Goal: Task Accomplishment & Management: Use online tool/utility

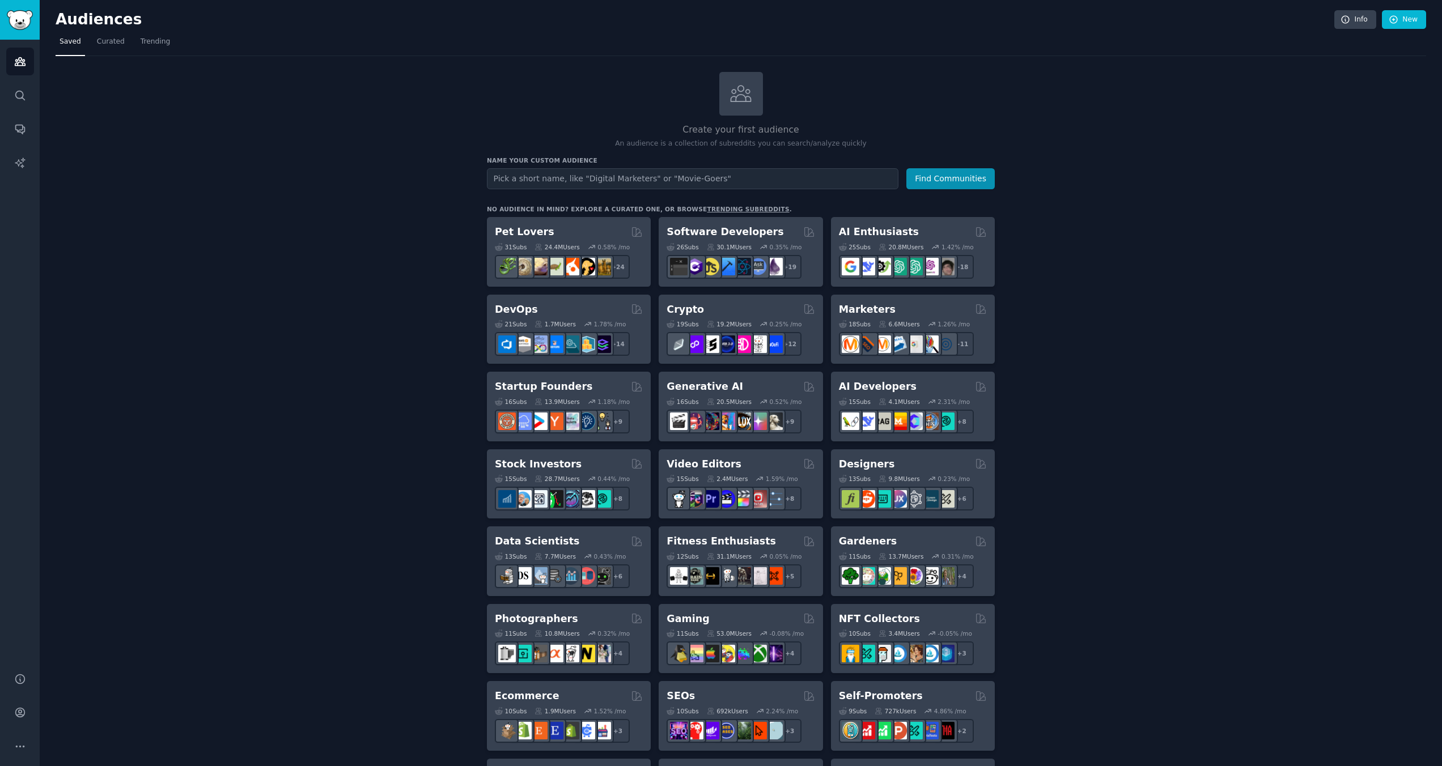
click at [142, 185] on div "Create your first audience An audience is a collection of subreddits you can se…" at bounding box center [741, 689] width 1370 height 1234
click at [544, 177] on input "text" at bounding box center [692, 178] width 411 height 21
click at [23, 90] on icon "Sidebar" at bounding box center [20, 96] width 12 height 12
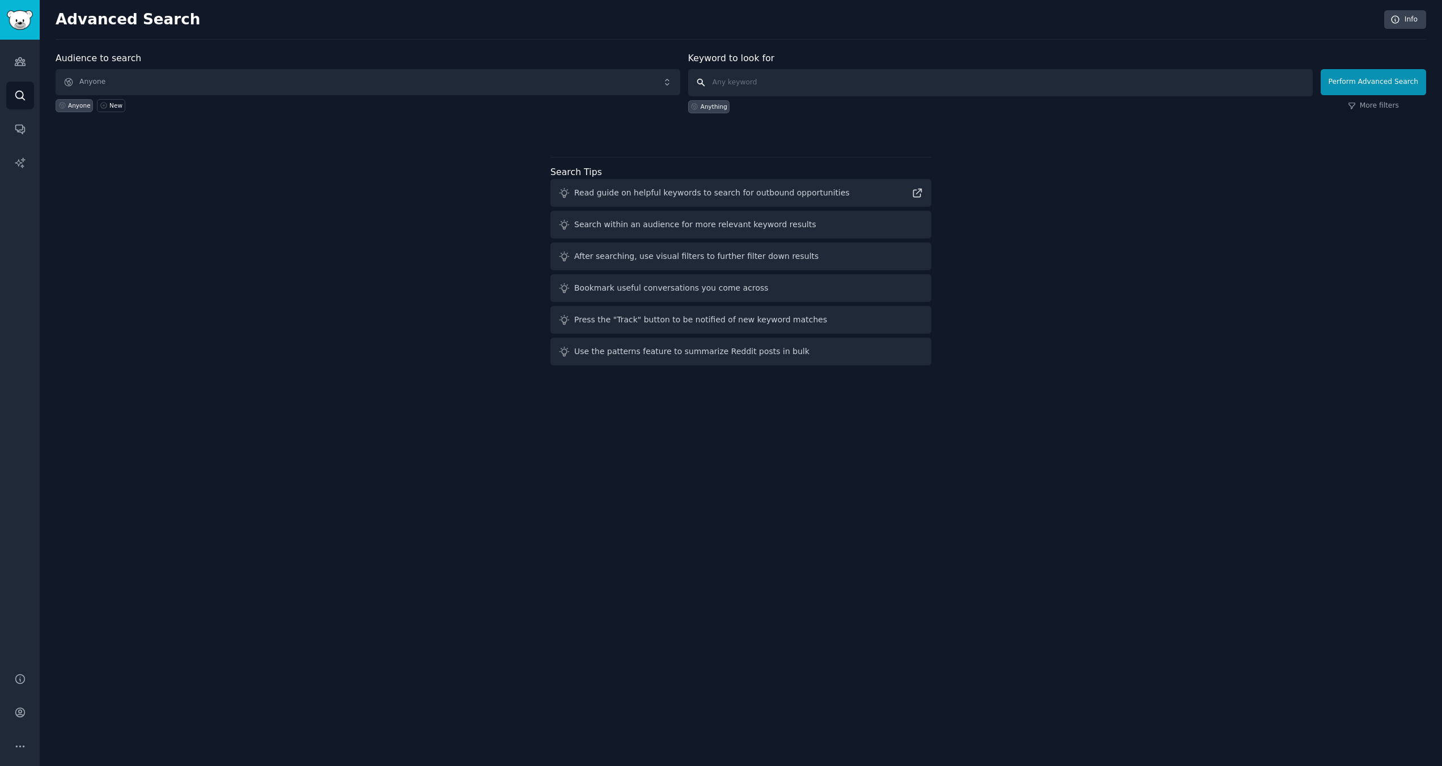
click at [762, 87] on input "text" at bounding box center [1000, 82] width 625 height 27
type input "instrument"
paste input "instrument"
type input "interesting instrument"
click at [1360, 87] on button "Perform Advanced Search" at bounding box center [1372, 82] width 105 height 26
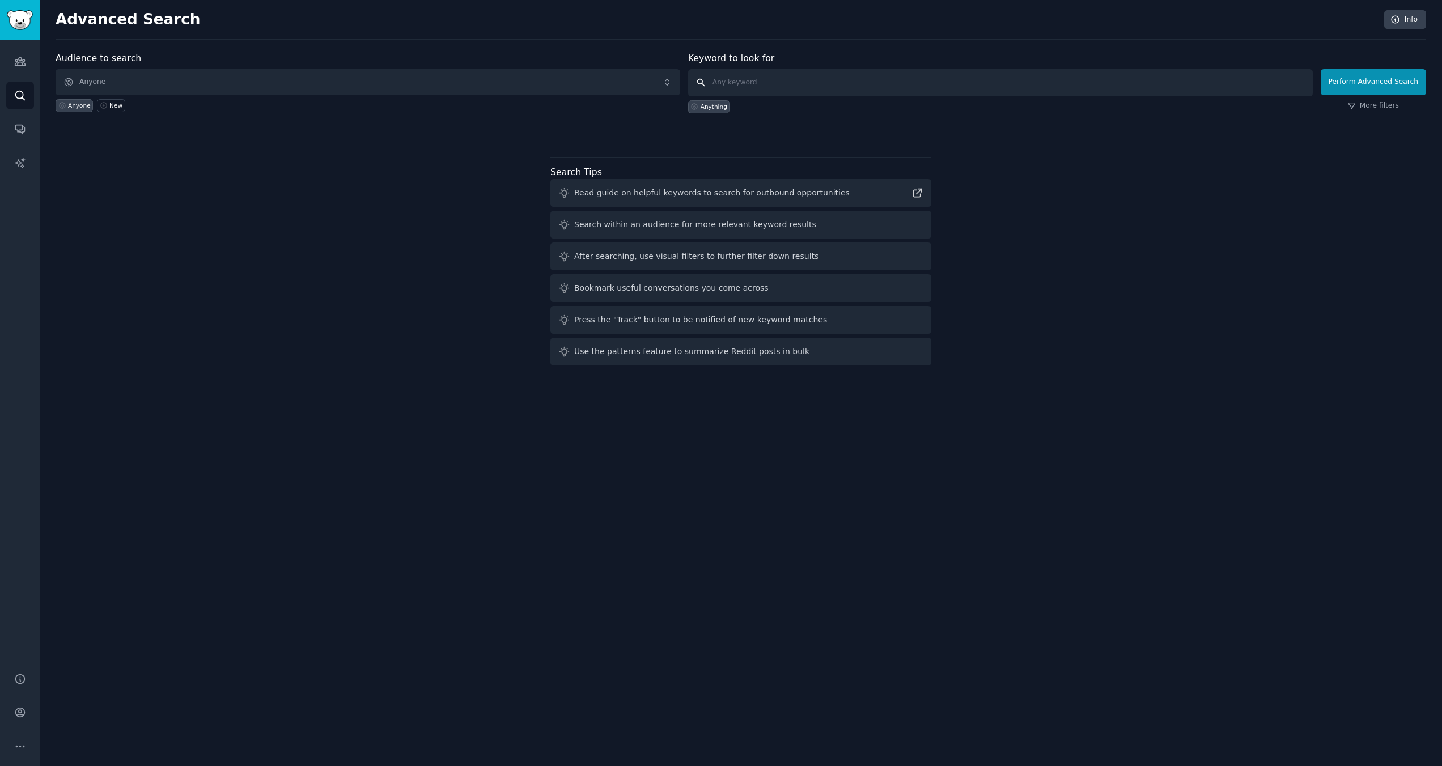
click at [747, 91] on input "text" at bounding box center [1000, 82] width 625 height 27
click at [22, 128] on icon "Sidebar" at bounding box center [19, 129] width 9 height 9
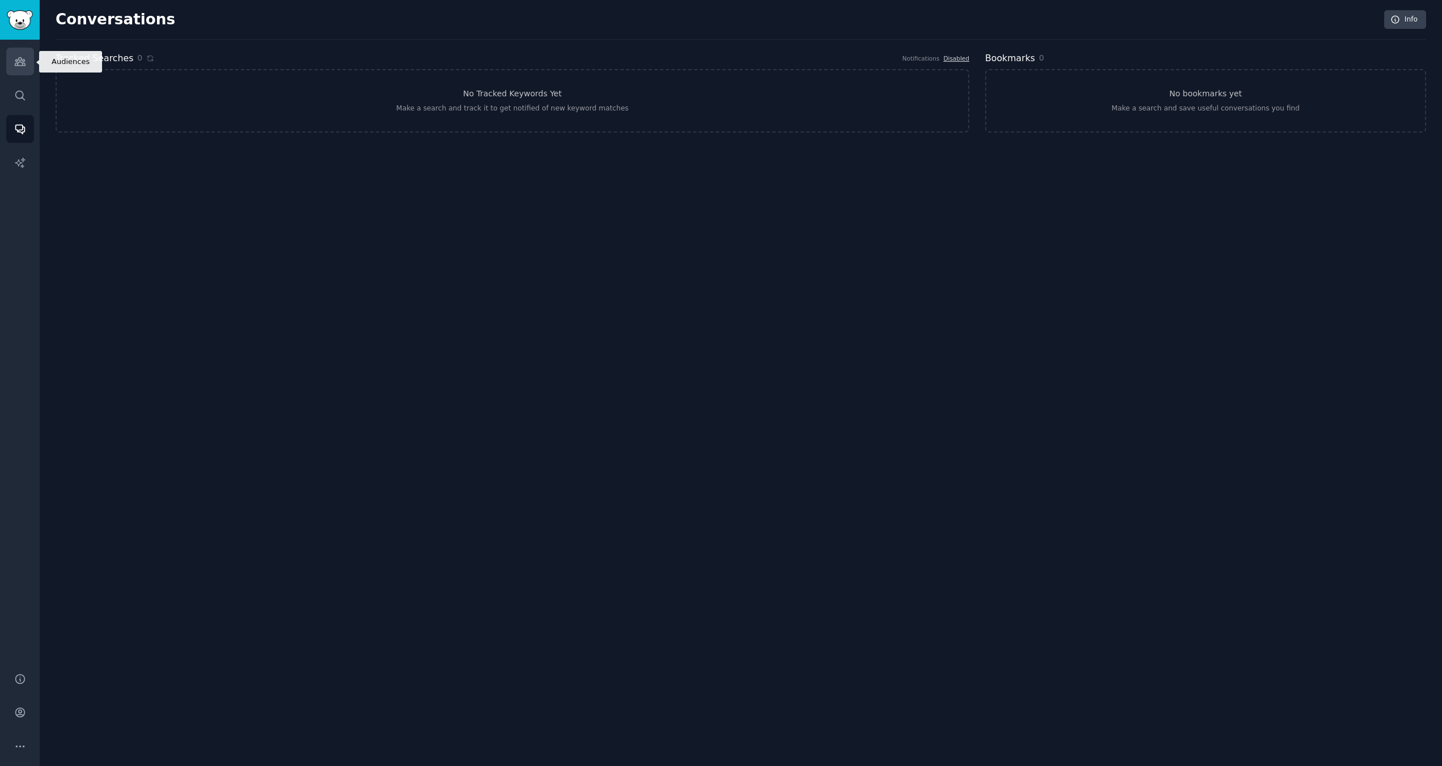
click at [13, 66] on link "Audiences" at bounding box center [20, 62] width 28 height 28
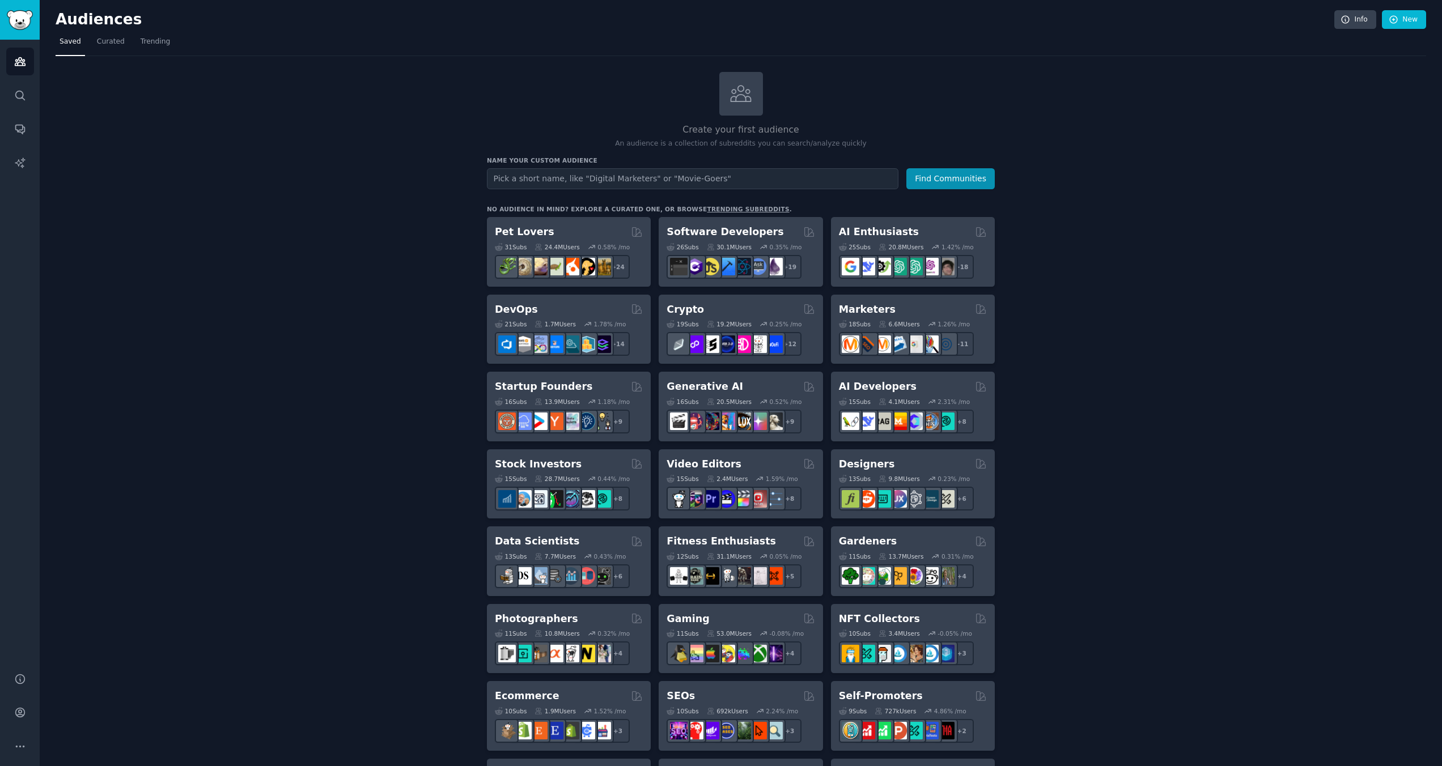
click at [636, 184] on input "text" at bounding box center [692, 178] width 411 height 21
type input "composer"
click at [906, 168] on button "Find Communities" at bounding box center [950, 178] width 88 height 21
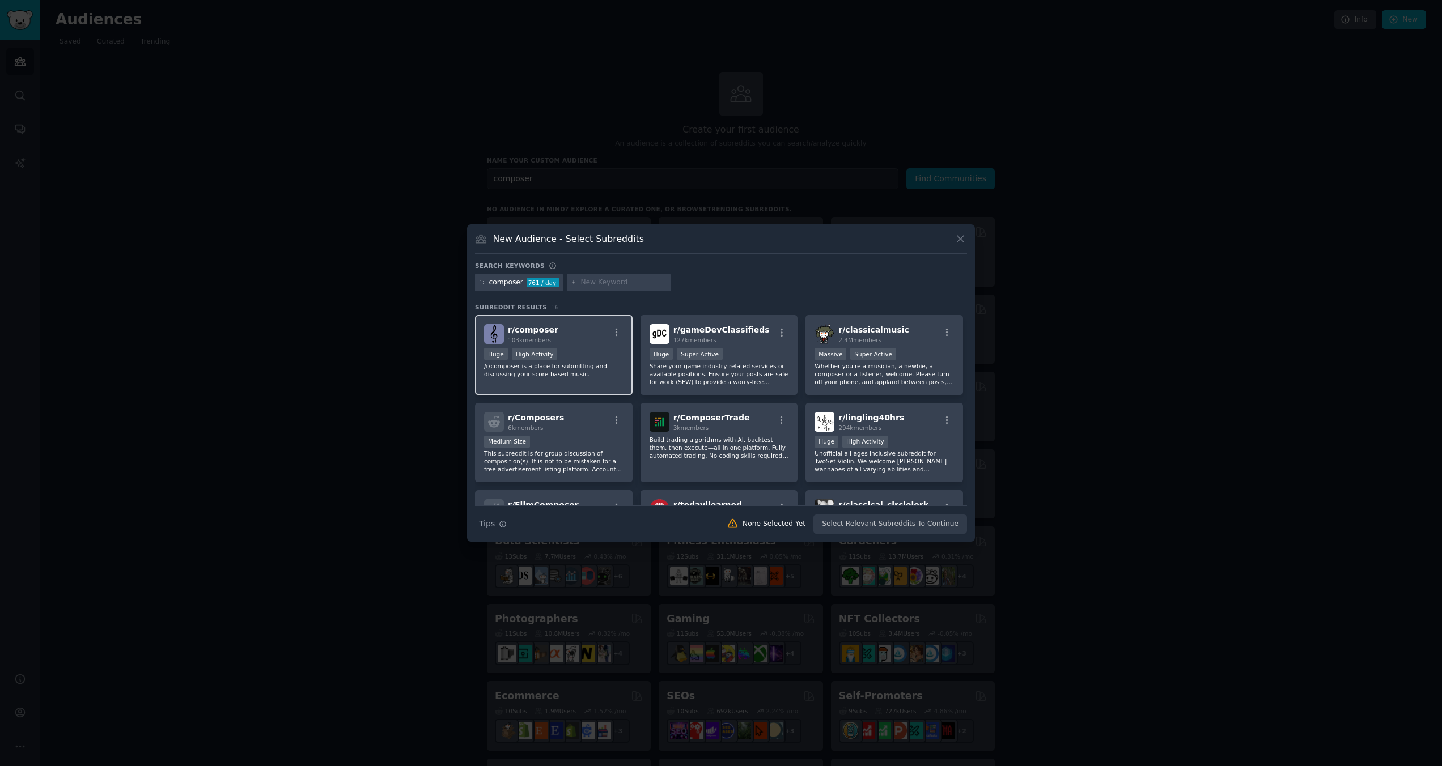
click at [573, 326] on div "r/ composer 103k members" at bounding box center [553, 334] width 139 height 20
click at [868, 331] on span "r/ classicalmusic" at bounding box center [873, 329] width 71 height 9
click at [591, 414] on div "r/ Composers 6k members" at bounding box center [553, 422] width 139 height 20
click at [754, 409] on div "r/ ComposerTrade 3k members Build trading algorithms with AI, backtest them, th…" at bounding box center [719, 443] width 158 height 80
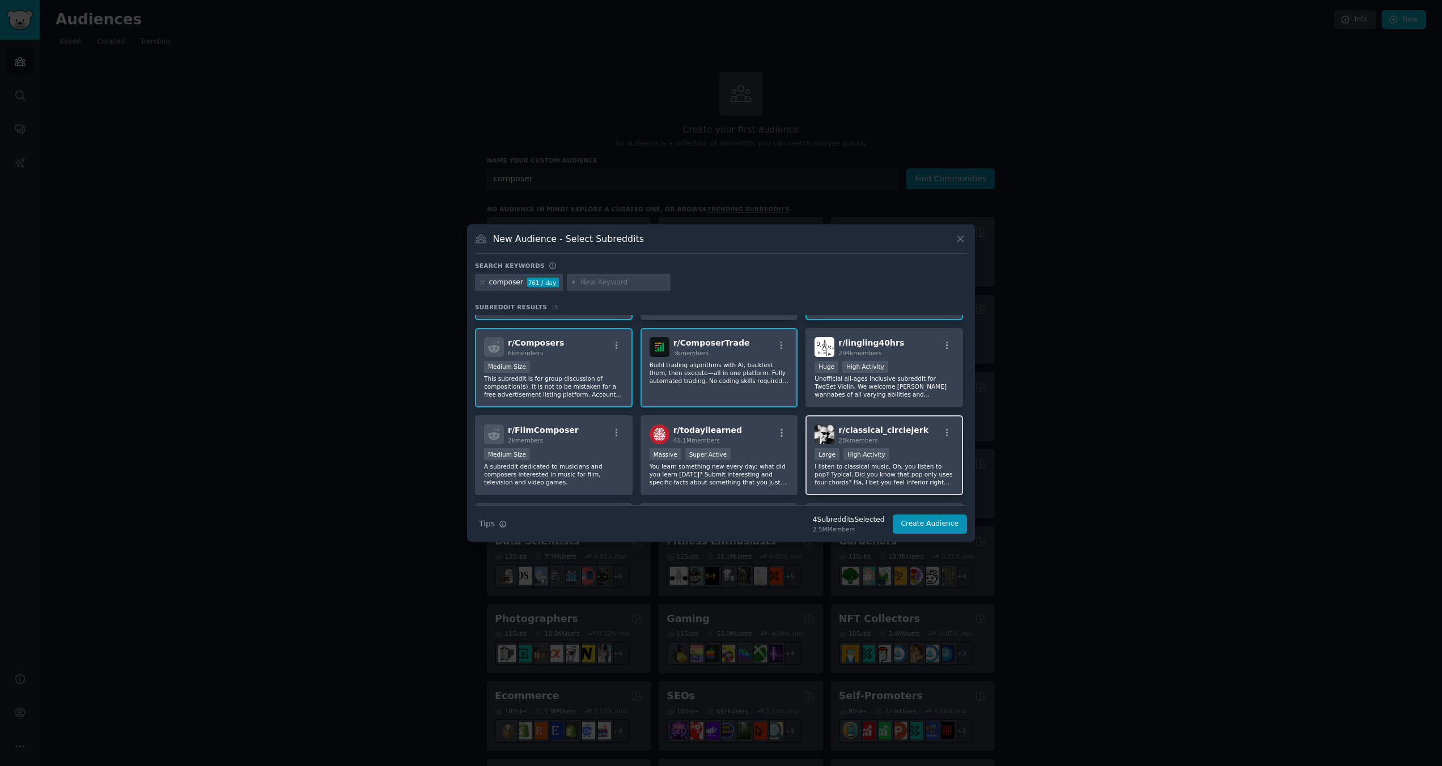
scroll to position [113, 0]
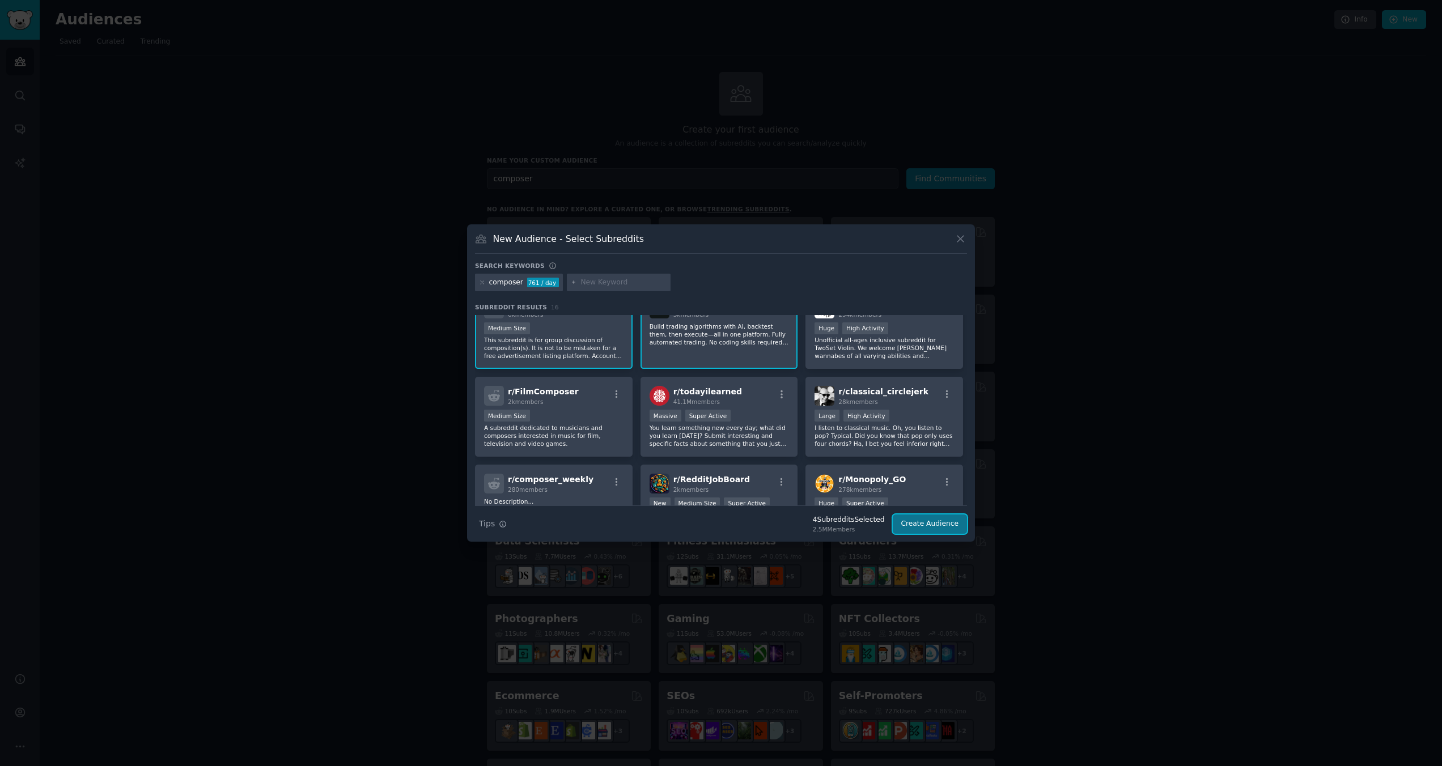
click at [912, 529] on button "Create Audience" at bounding box center [930, 524] width 75 height 19
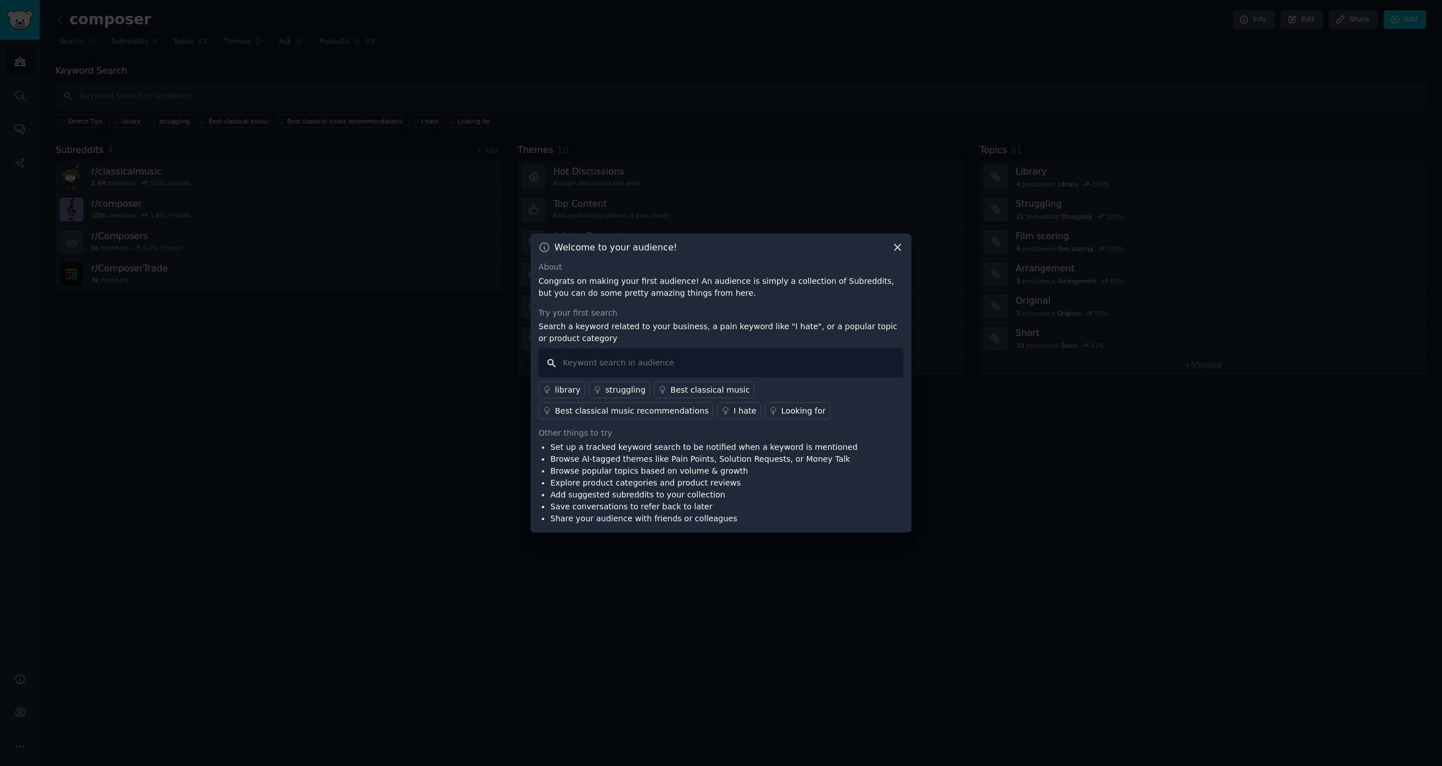
click at [768, 366] on input "text" at bounding box center [720, 363] width 365 height 29
paste input "instrument"
type input "interesting instrument"
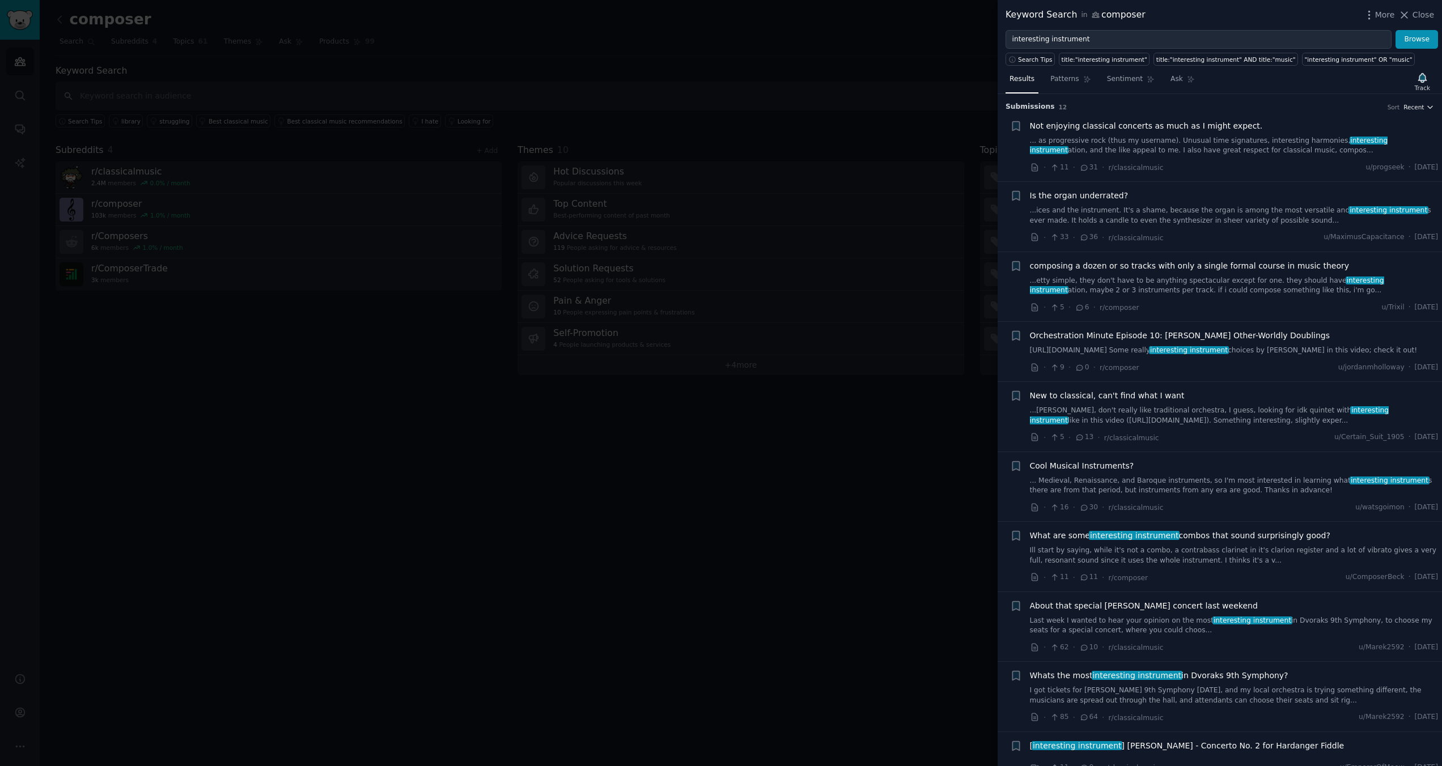
click at [1413, 105] on span "Recent" at bounding box center [1413, 107] width 20 height 8
click at [1392, 150] on div "Upvotes" at bounding box center [1376, 149] width 105 height 20
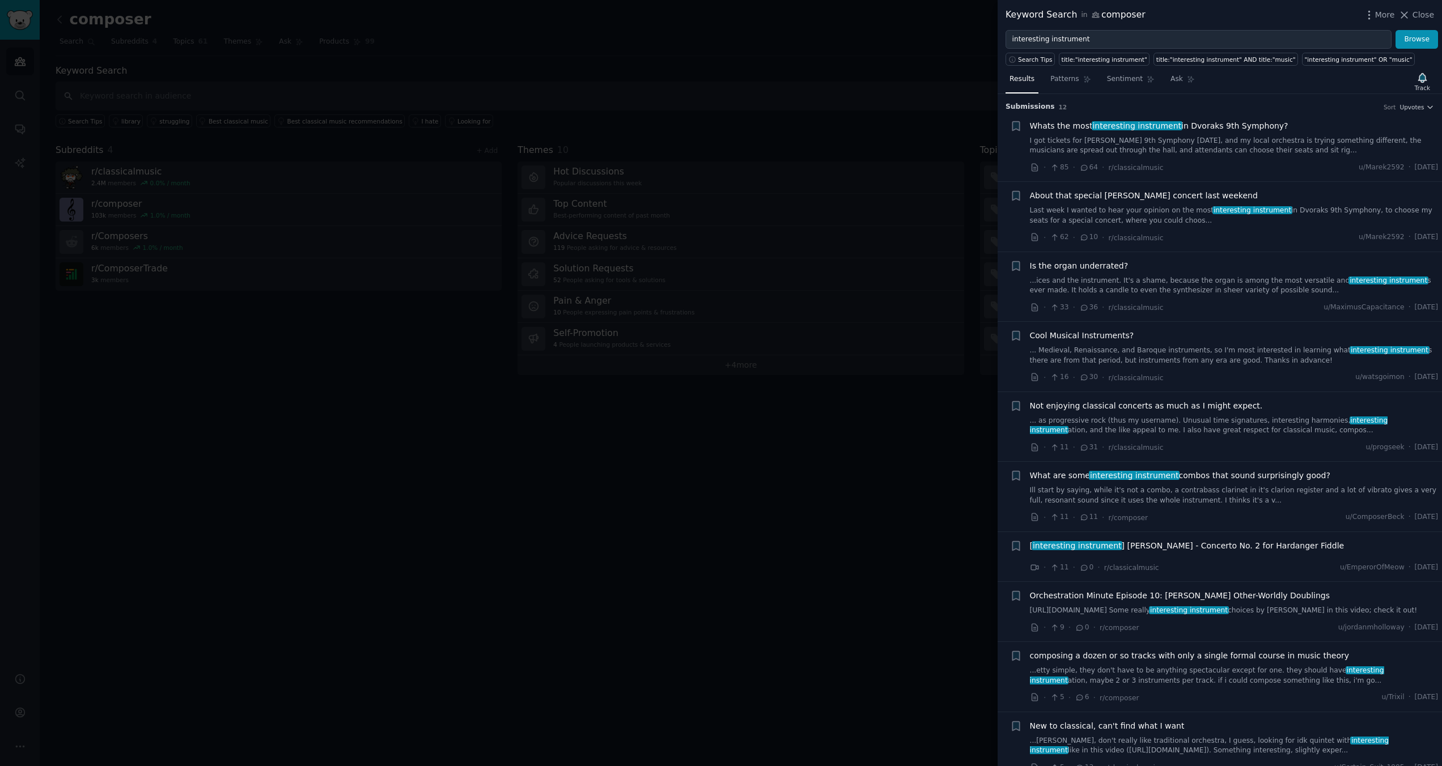
click at [1260, 124] on span "Whats the most interesting instrument in Dvoraks 9th Symphony?" at bounding box center [1159, 126] width 258 height 12
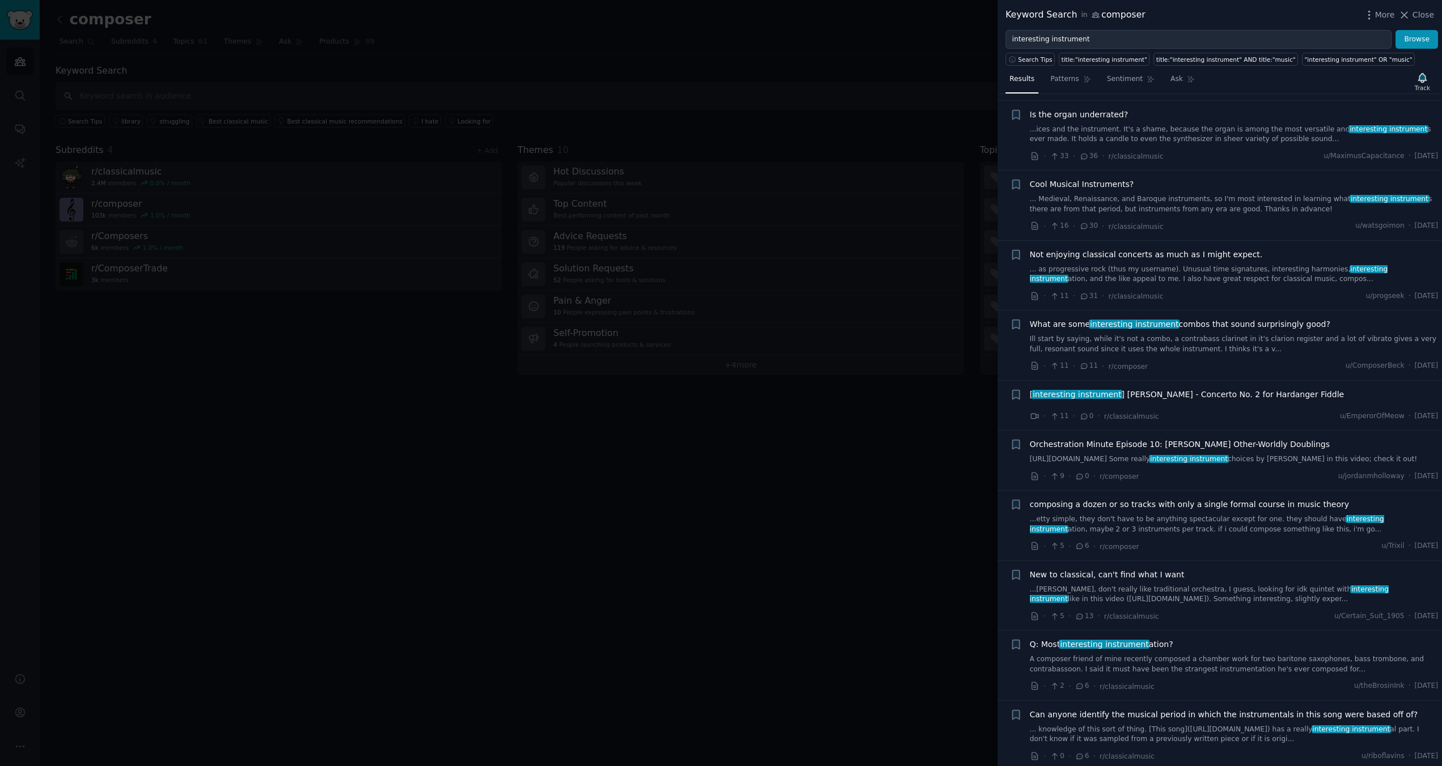
scroll to position [152, 0]
